Goal: Information Seeking & Learning: Learn about a topic

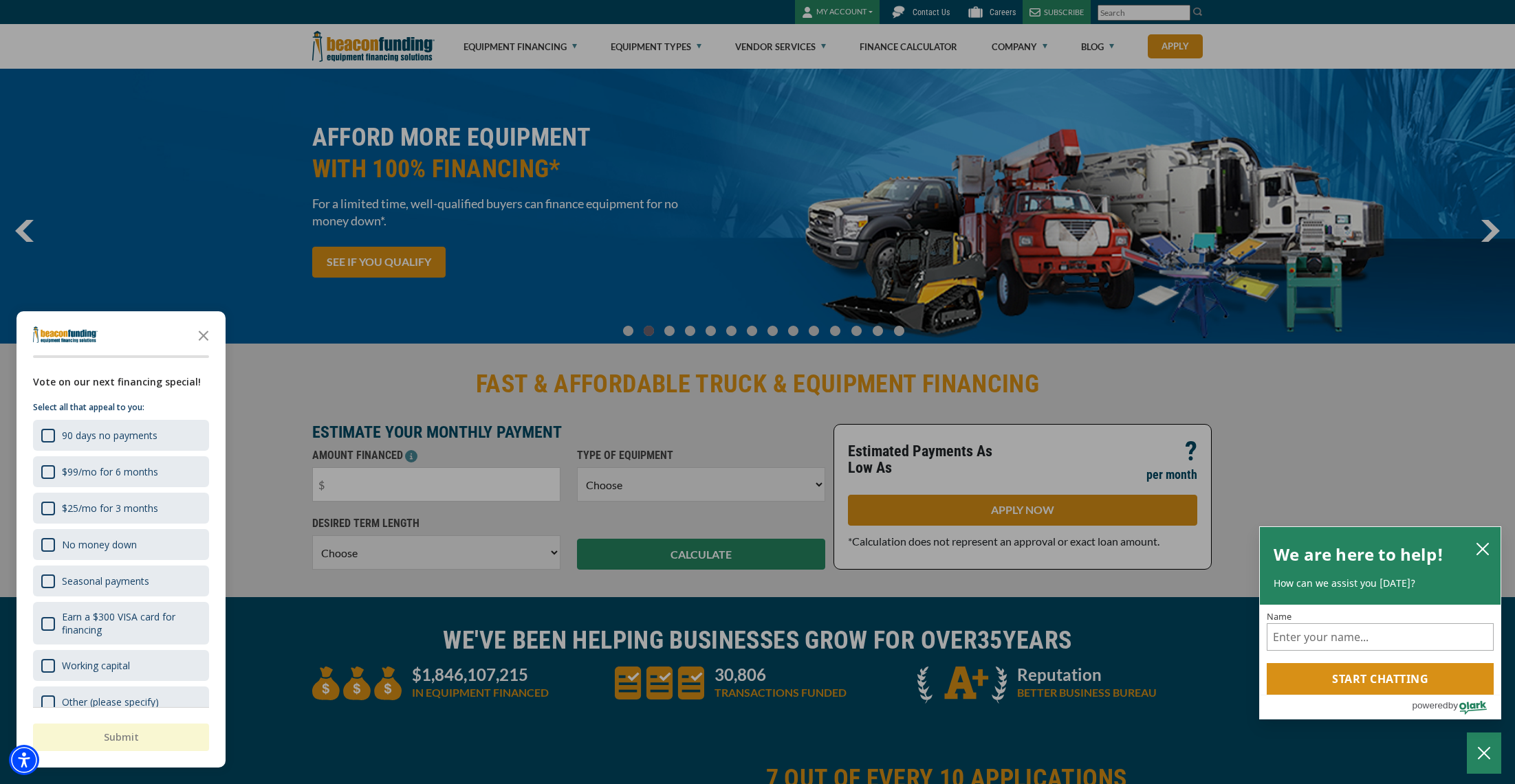
click at [641, 47] on div at bounding box center [757, 392] width 1515 height 784
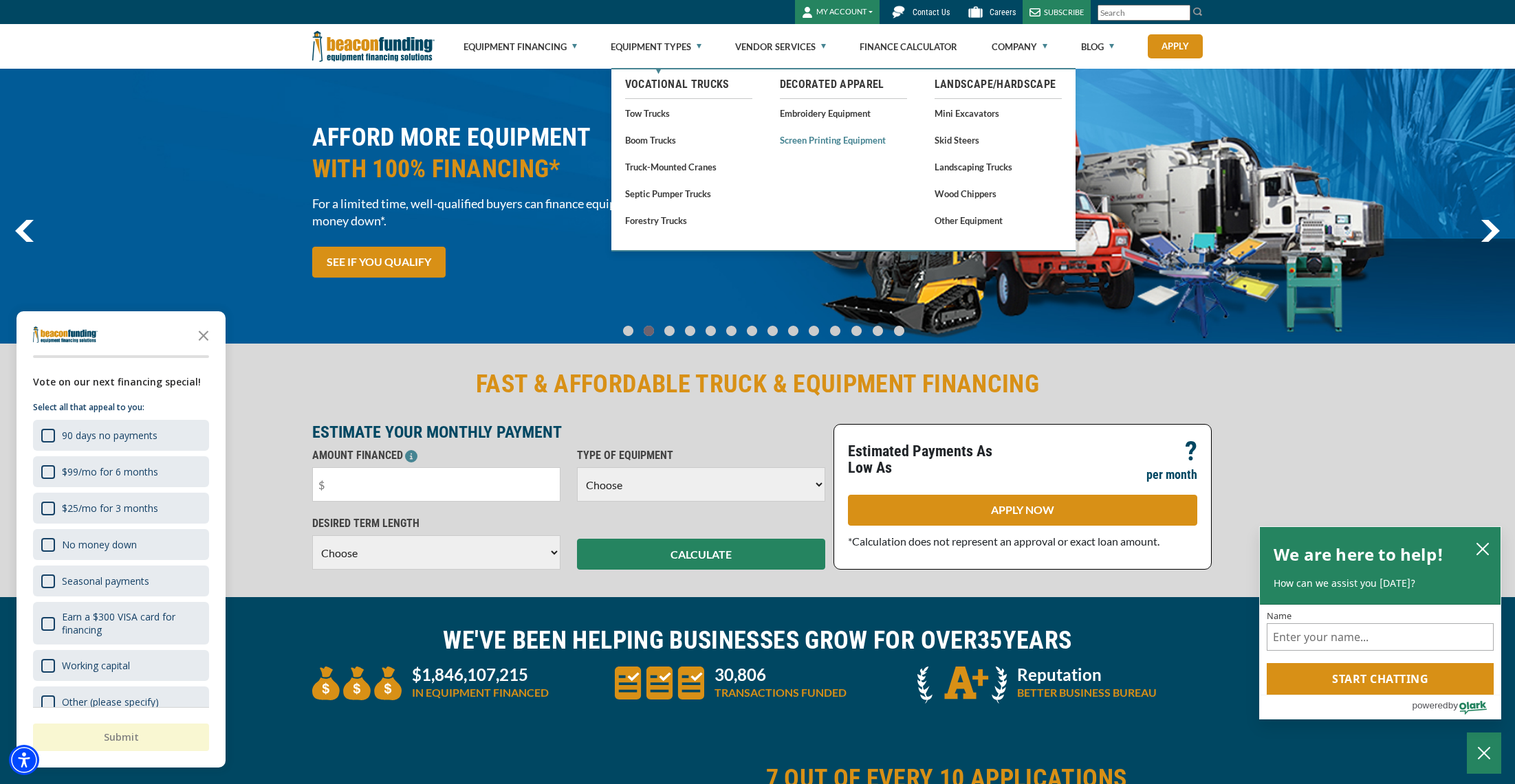
click at [817, 139] on link "Screen Printing Equipment" at bounding box center [843, 140] width 127 height 17
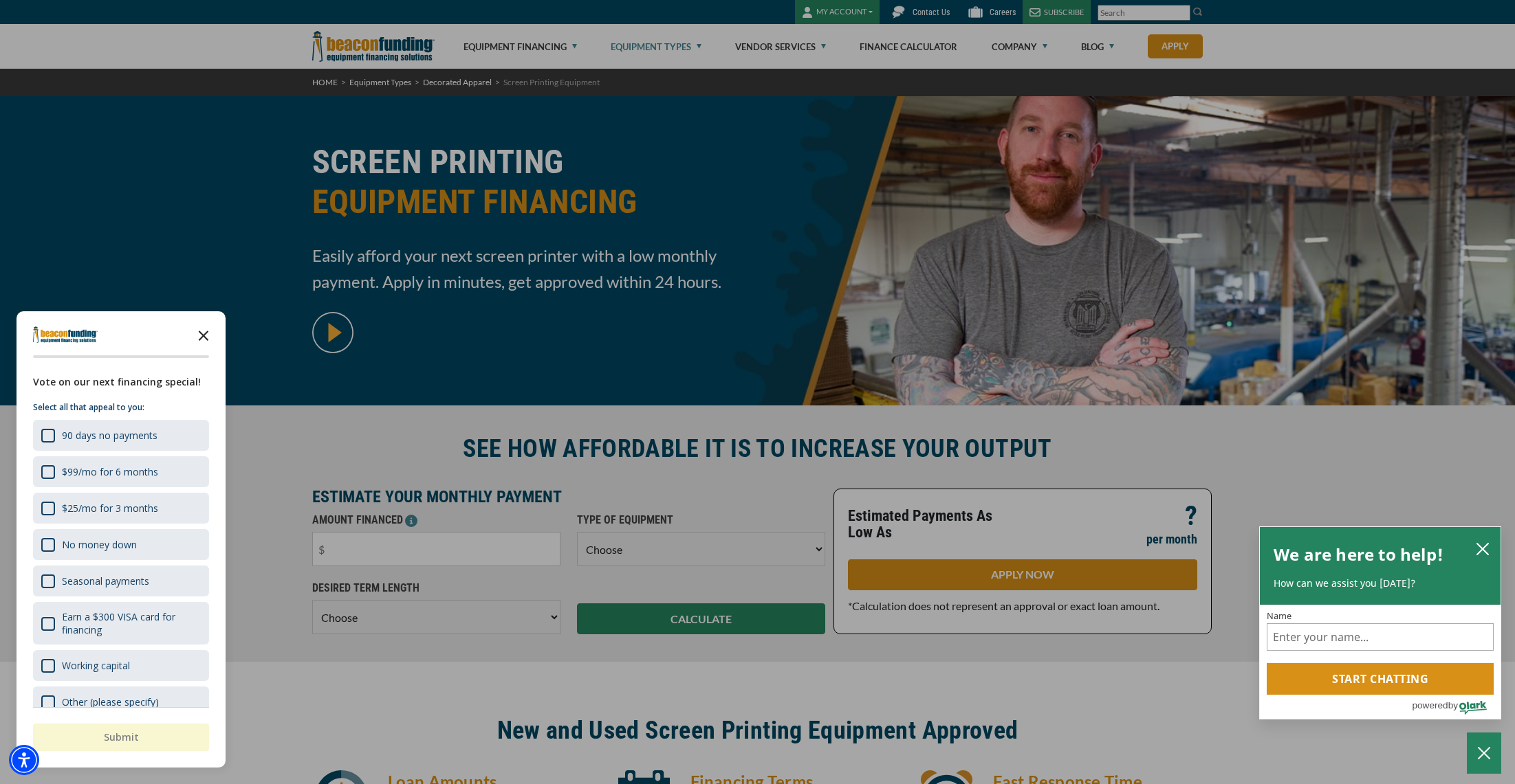
click at [208, 339] on icon "Close the survey" at bounding box center [203, 334] width 28 height 28
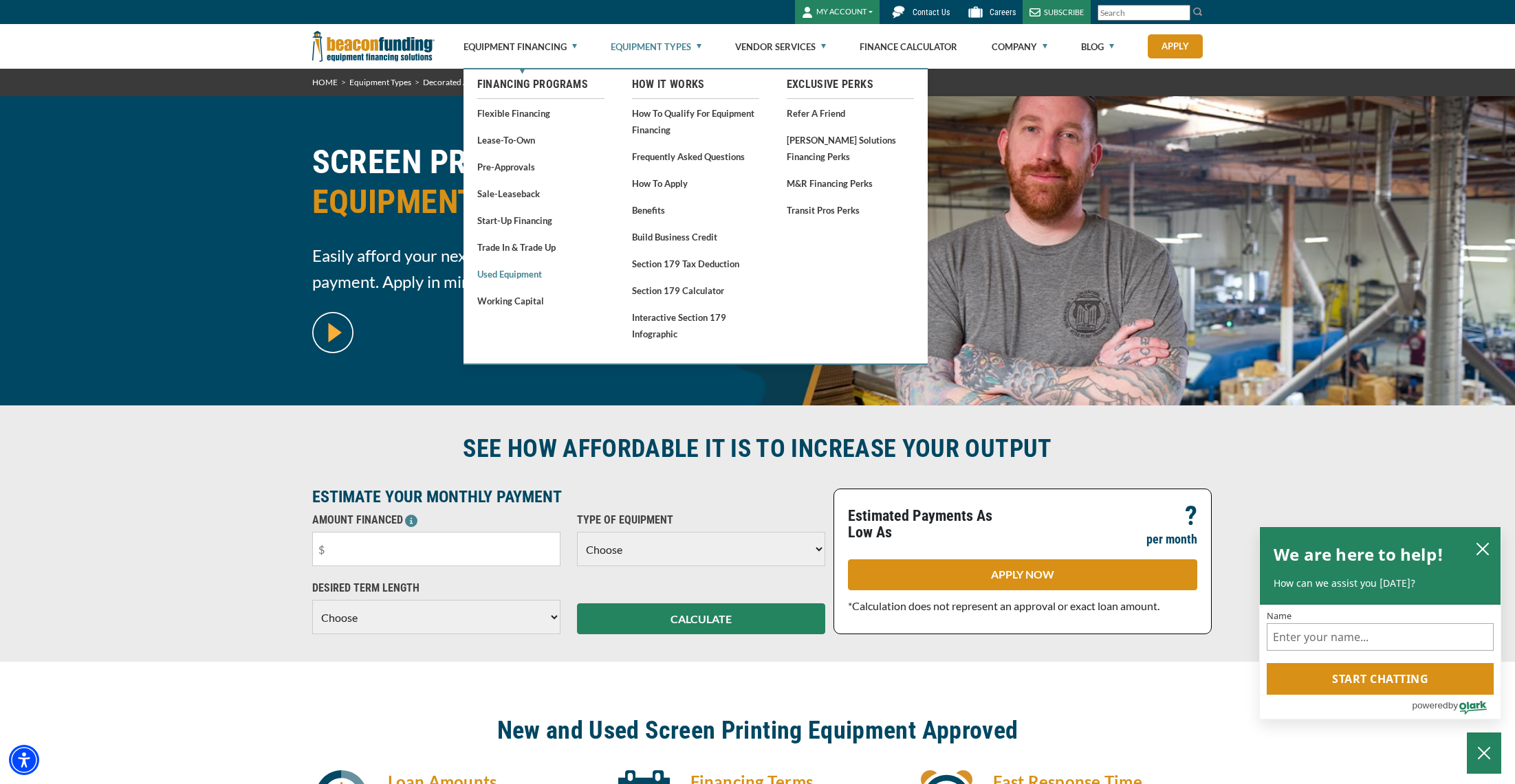
click at [526, 275] on link "Used Equipment" at bounding box center [540, 273] width 127 height 17
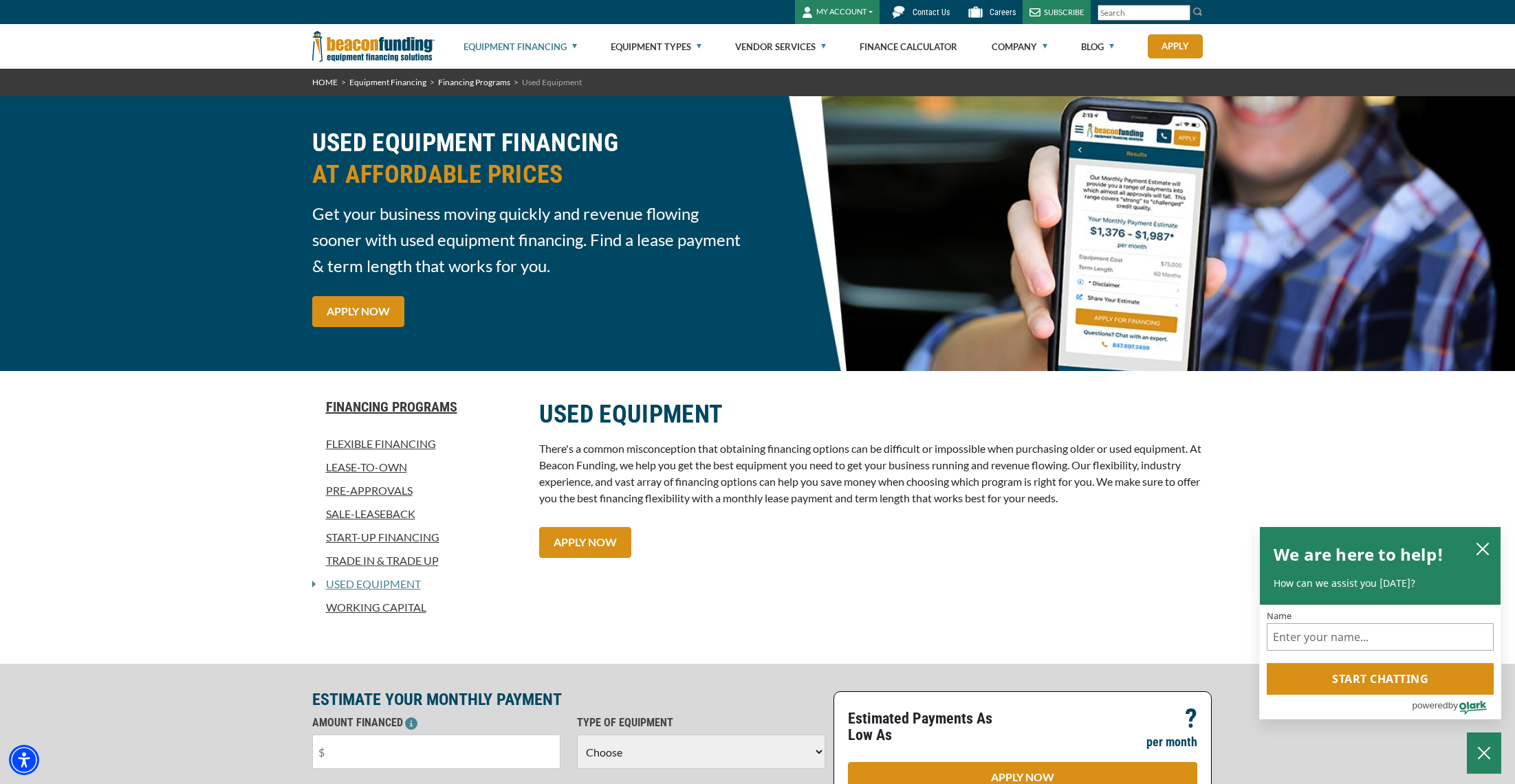
click at [395, 43] on img at bounding box center [373, 46] width 122 height 45
